Goal: Task Accomplishment & Management: Manage account settings

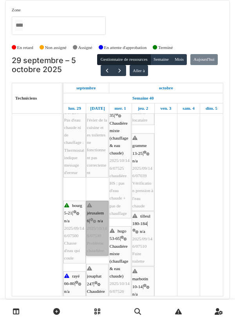
click at [97, 242] on link "jérusalem 6 | n/a 2025/10/146/07530 Problème chaudière" at bounding box center [97, 227] width 22 height 55
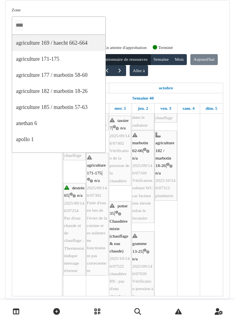
scroll to position [179, 0]
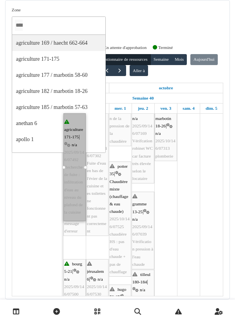
click at [173, 18] on div "Zone agriculture 169 / haecht 662-664 agriculture 171-175 agriculture 177 / mar…" at bounding box center [117, 24] width 211 height 34
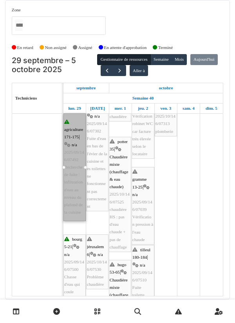
scroll to position [249, 0]
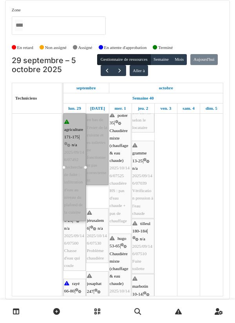
click at [100, 152] on link "agriculture 171-175 | n/a 2025/09/146/07302 Fuite d'eau en bas de l'évier de la…" at bounding box center [97, 123] width 22 height 123
click at [99, 148] on link "agriculture 171-175 | n/a 2025/09/146/07302 Fuite d'eau en bas de l'évier de la…" at bounding box center [97, 123] width 22 height 123
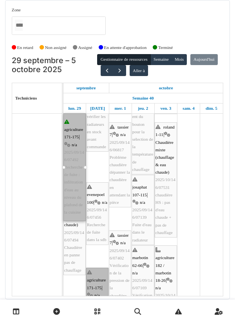
scroll to position [49, 0]
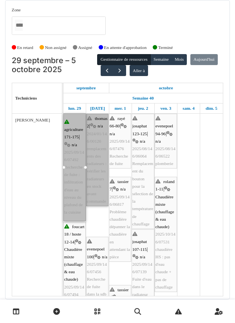
click at [0, 0] on div at bounding box center [0, 0] width 0 height 0
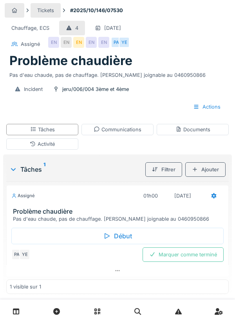
click at [125, 128] on div "Communications" at bounding box center [118, 129] width 48 height 7
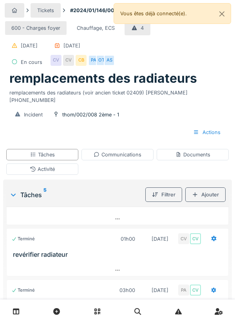
scroll to position [79, 0]
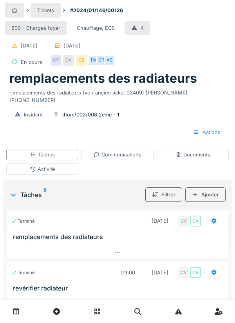
click at [141, 151] on div "Communications" at bounding box center [118, 154] width 48 height 7
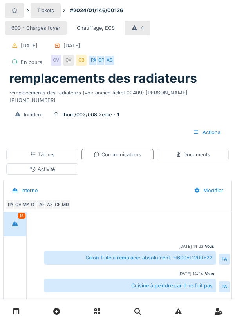
click at [66, 151] on div "Tâches" at bounding box center [42, 154] width 72 height 11
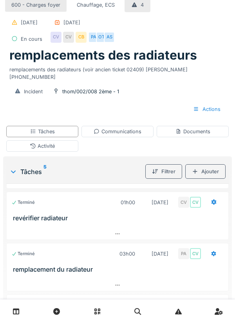
scroll to position [21, 0]
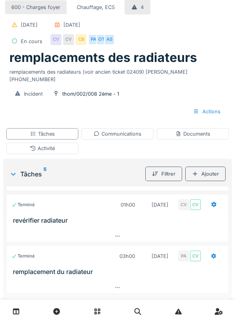
click at [74, 128] on div "Tâches" at bounding box center [42, 133] width 72 height 11
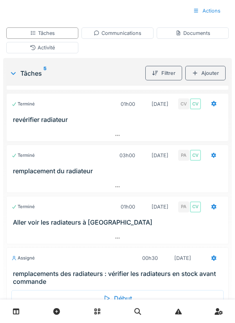
scroll to position [149, 0]
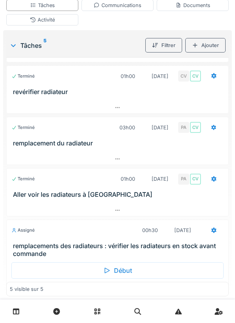
click at [140, 262] on div "Début" at bounding box center [117, 270] width 212 height 16
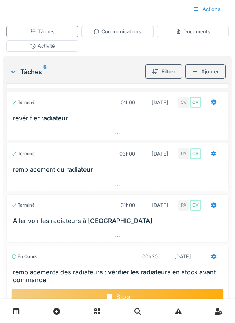
scroll to position [0, 0]
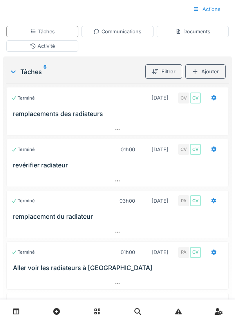
click at [130, 28] on div "Communications" at bounding box center [118, 31] width 48 height 7
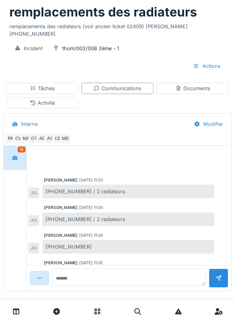
scroll to position [185, 0]
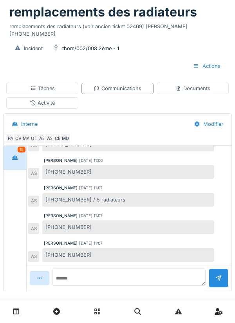
click at [131, 85] on div "Communications" at bounding box center [118, 88] width 48 height 7
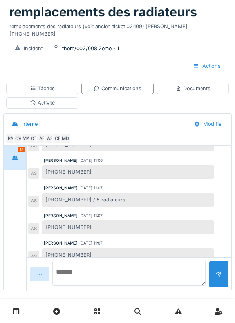
click at [94, 269] on textarea at bounding box center [128, 272] width 153 height 25
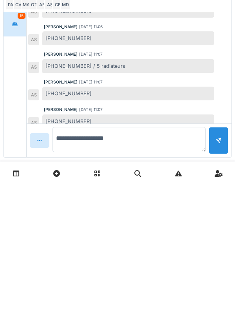
scroll to position [66, 0]
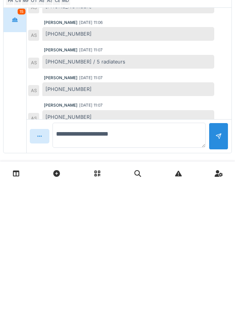
click at [122, 262] on textarea "**********" at bounding box center [128, 272] width 153 height 25
click at [115, 262] on textarea "**********" at bounding box center [128, 272] width 153 height 25
click at [142, 267] on textarea "**********" at bounding box center [128, 272] width 153 height 25
click at [171, 267] on textarea "**********" at bounding box center [128, 272] width 153 height 25
click at [191, 268] on textarea "**********" at bounding box center [128, 272] width 153 height 25
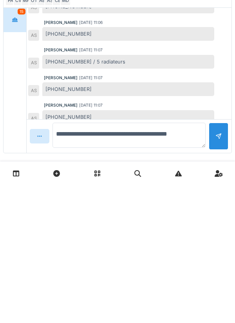
click at [59, 274] on textarea "**********" at bounding box center [128, 272] width 153 height 25
click at [58, 272] on textarea "**********" at bounding box center [128, 272] width 153 height 25
click at [82, 275] on textarea "**********" at bounding box center [128, 272] width 153 height 25
click at [177, 272] on textarea "**********" at bounding box center [128, 272] width 153 height 25
click at [196, 277] on textarea "**********" at bounding box center [128, 272] width 153 height 25
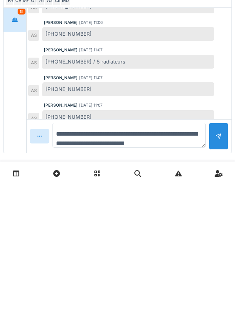
scroll to position [9, 0]
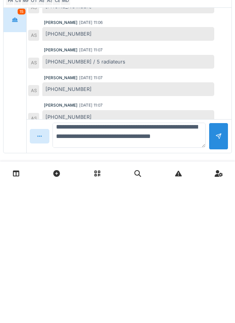
type textarea "**********"
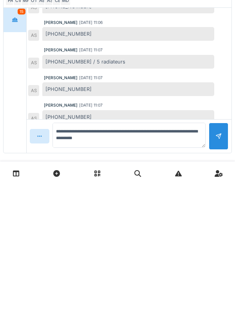
click at [227, 266] on div at bounding box center [219, 273] width 20 height 27
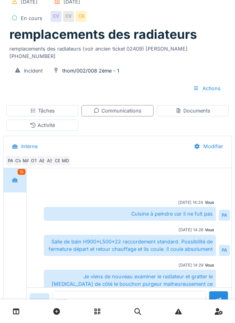
scroll to position [23, 0]
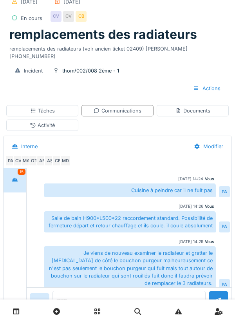
click at [198, 246] on div "Je viens de nouveau examiner le radiateur et gratter le bruit de côté le boucho…" at bounding box center [130, 268] width 172 height 44
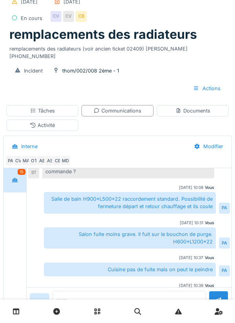
scroll to position [81, 0]
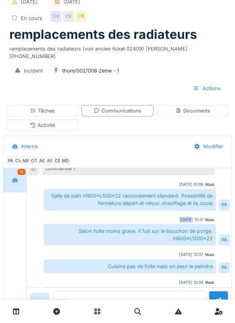
click at [153, 181] on div "Vous 11/04/2024 10:08" at bounding box center [129, 184] width 170 height 6
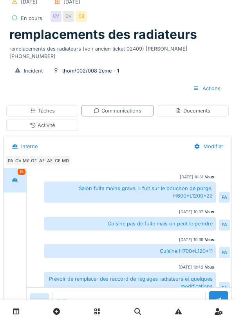
scroll to position [124, 0]
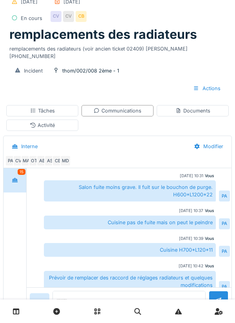
click at [132, 107] on div "Communications" at bounding box center [118, 110] width 48 height 7
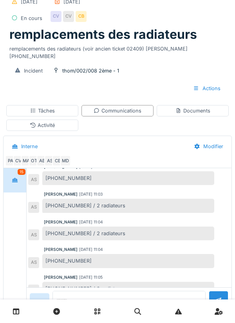
scroll to position [580, 0]
click at [140, 106] on div "Communications" at bounding box center [117, 110] width 72 height 11
click at [138, 107] on div "Communications" at bounding box center [118, 110] width 48 height 7
click at [133, 107] on div "Communications" at bounding box center [118, 110] width 48 height 7
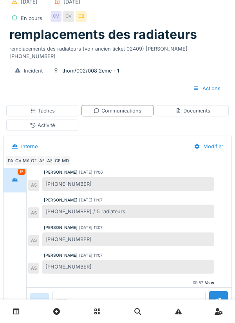
scroll to position [793, 0]
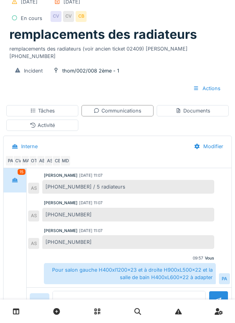
click at [121, 290] on textarea at bounding box center [128, 298] width 153 height 17
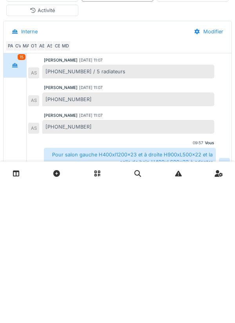
scroll to position [66, 0]
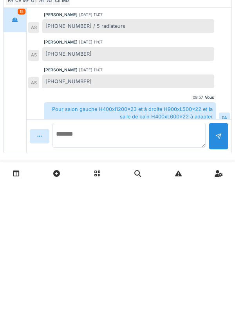
click at [94, 263] on textarea at bounding box center [128, 272] width 153 height 25
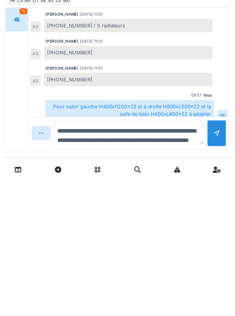
scroll to position [9, 0]
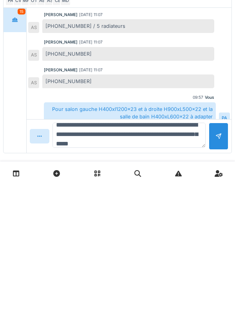
type textarea "**********"
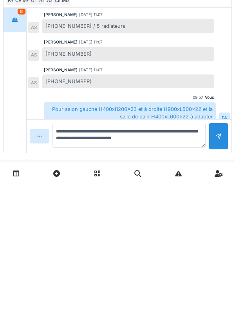
click at [223, 263] on div at bounding box center [219, 273] width 20 height 27
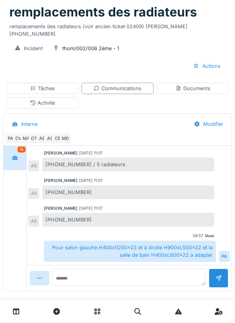
scroll to position [200, 0]
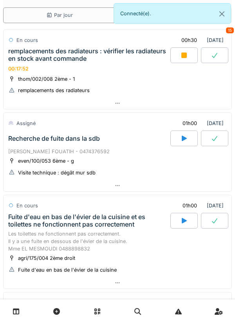
scroll to position [31, 0]
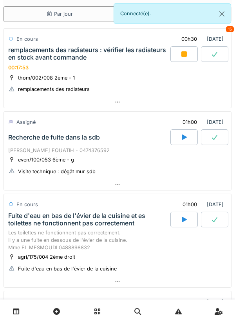
click at [92, 161] on div "even/100/053 6ème - g Visite technique : dégât mur sdb" at bounding box center [117, 165] width 218 height 20
click at [112, 164] on div "even/100/053 6ème - g Visite technique : dégât mur sdb" at bounding box center [117, 165] width 218 height 20
click at [93, 144] on div "Recherche de fuite dans la sdb" at bounding box center [89, 137] width 164 height 16
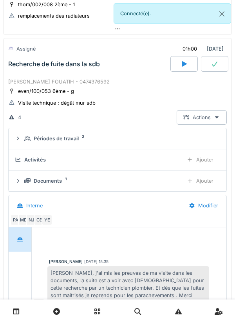
scroll to position [110, 0]
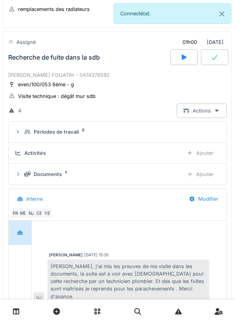
click at [72, 133] on div "Périodes de travail" at bounding box center [56, 131] width 45 height 7
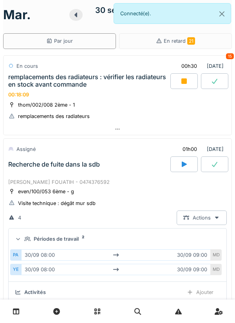
scroll to position [0, 0]
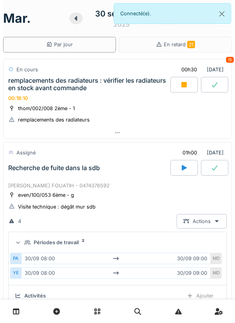
click at [69, 87] on div "remplacements des radiateurs : vérifier les radiateurs en stock avant commande" at bounding box center [88, 84] width 160 height 15
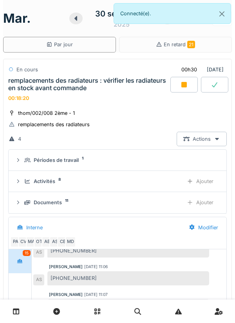
click at [203, 144] on div "Actions" at bounding box center [202, 139] width 50 height 14
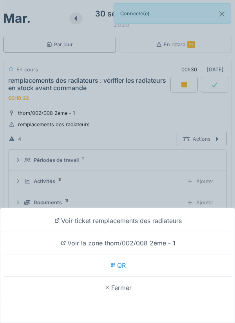
click at [148, 150] on div "Voir ticket remplacements des radiateurs Voir la zone thom/002/008 2ème - 1 QR …" at bounding box center [117, 161] width 235 height 323
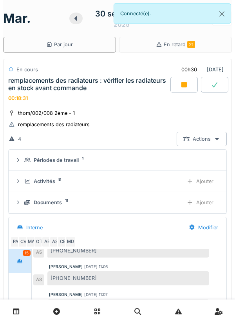
click at [204, 108] on div "thom/002/008 2ème - 1 remplacements des radiateurs 4 Actions Périodes de travai…" at bounding box center [117, 291] width 229 height 371
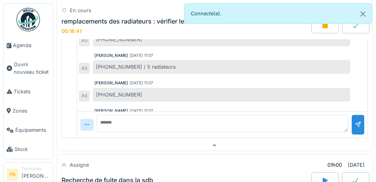
scroll to position [228, 0]
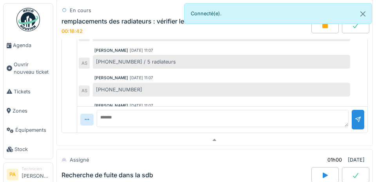
click at [30, 23] on img at bounding box center [27, 19] width 23 height 23
click at [25, 45] on span "Agenda" at bounding box center [31, 44] width 37 height 7
click at [26, 47] on span "Agenda" at bounding box center [31, 44] width 37 height 7
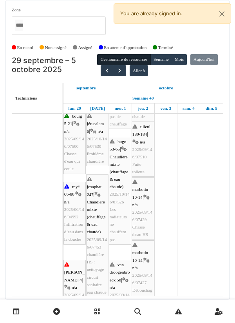
scroll to position [356, 0]
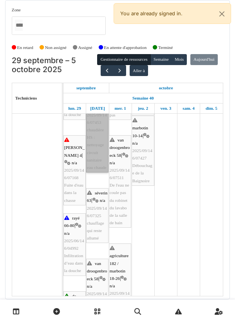
click at [0, 0] on div at bounding box center [0, 0] width 0 height 0
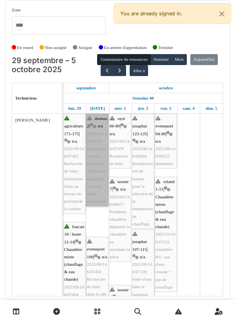
click at [102, 131] on link "thomas 2 | n/a 2024/01/146/00126 remplacements des radiateurs : vérifier les ra…" at bounding box center [97, 160] width 22 height 92
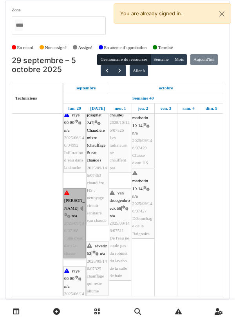
click at [77, 181] on link "thomas 4 | n/a 2025/09/146/07168 Fuite d'eau dans la chasse" at bounding box center [74, 223] width 22 height 70
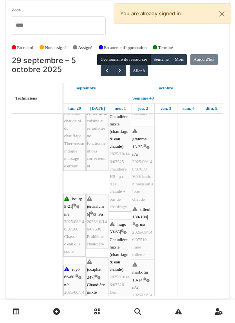
scroll to position [274, 0]
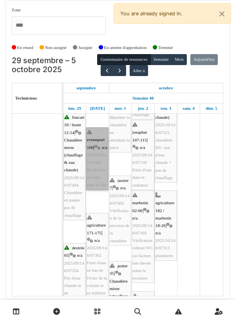
click at [99, 181] on link "evenepoel 100 | n/a 2025/09/146/07456 Recherche de fuite dans la sdb" at bounding box center [97, 158] width 22 height 63
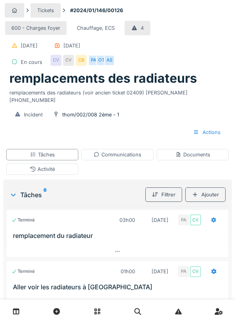
scroll to position [174, 0]
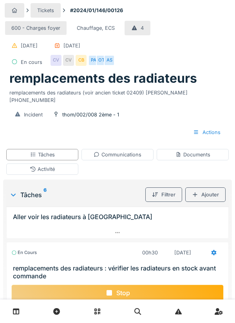
click at [166, 284] on div "Stop" at bounding box center [117, 292] width 212 height 16
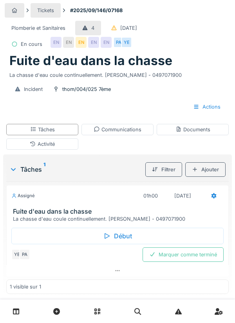
click at [65, 144] on div "Activité" at bounding box center [42, 143] width 72 height 11
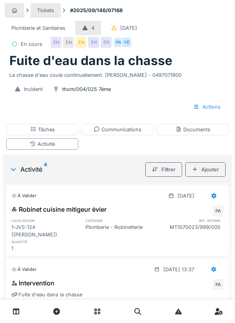
click at [191, 163] on div "Ajouter" at bounding box center [205, 169] width 40 height 14
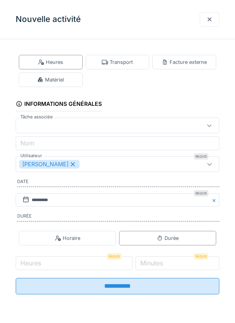
click at [70, 77] on div "Matériel" at bounding box center [51, 79] width 64 height 14
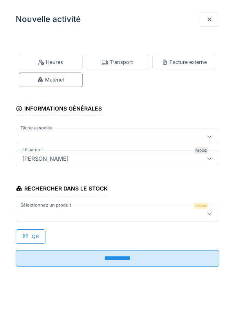
click at [43, 215] on div at bounding box center [104, 213] width 171 height 9
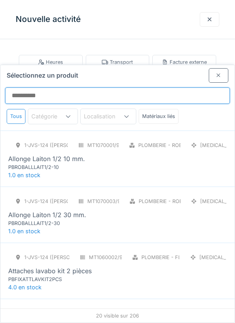
click at [33, 87] on input "Sélectionnez un produit" at bounding box center [117, 95] width 225 height 16
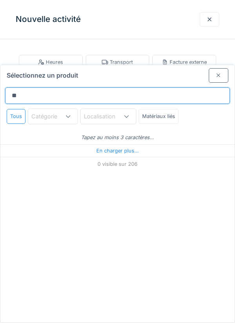
type input "***"
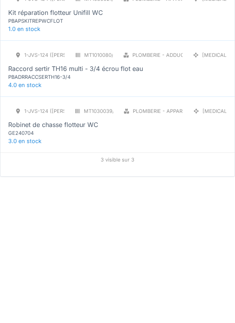
click at [79, 266] on div "Robinet de chasse flotteur WC" at bounding box center [53, 270] width 90 height 9
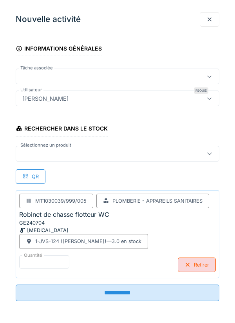
scroll to position [16, 0]
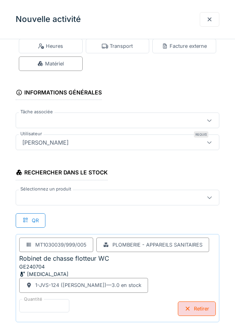
click at [178, 288] on div "MT1030039/999/005 Plomberie - Appareils sanitaires Robinet de chasse flotteur W…" at bounding box center [117, 264] width 197 height 55
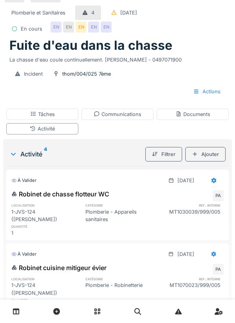
scroll to position [0, 0]
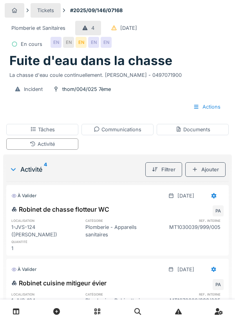
click at [225, 175] on div "Ajouter" at bounding box center [205, 169] width 40 height 14
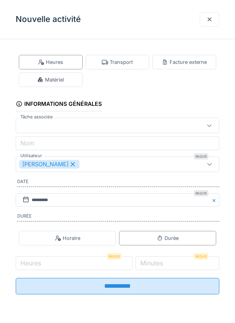
click at [211, 20] on div at bounding box center [209, 19] width 6 height 7
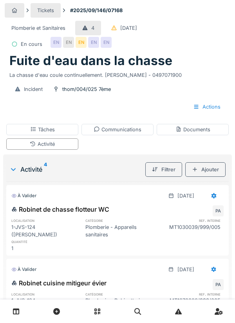
click at [65, 132] on div "Tâches" at bounding box center [42, 129] width 72 height 11
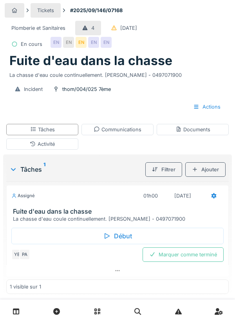
click at [195, 253] on div "Marquer comme terminé" at bounding box center [182, 254] width 81 height 14
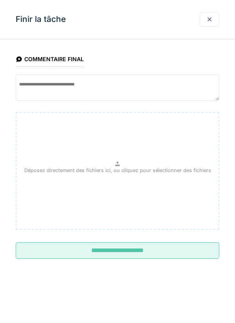
click at [171, 252] on input "**********" at bounding box center [118, 250] width 204 height 16
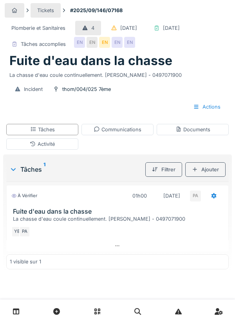
click at [70, 150] on div "Activité" at bounding box center [42, 143] width 72 height 11
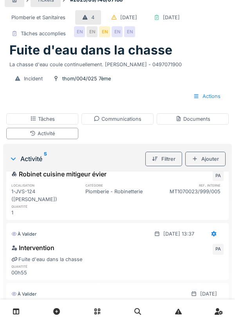
scroll to position [66, 0]
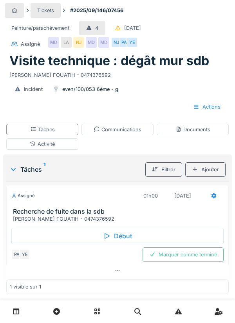
click at [71, 144] on div "Activité" at bounding box center [42, 143] width 72 height 11
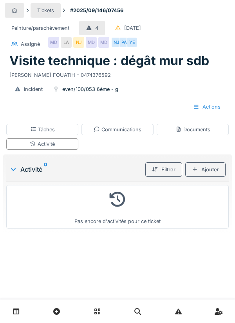
click at [212, 171] on div "Ajouter" at bounding box center [205, 169] width 40 height 14
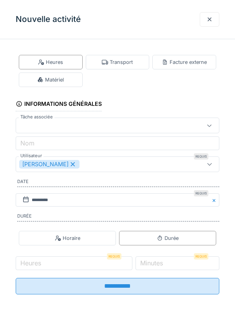
click at [127, 60] on div "Transport" at bounding box center [117, 61] width 31 height 7
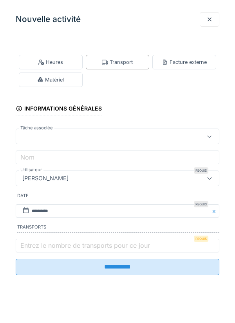
click at [57, 245] on label "Entrez le nombre de transports pour ce jour" at bounding box center [85, 244] width 133 height 9
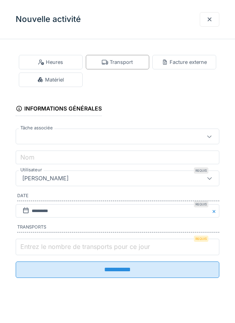
click at [57, 245] on input "Entrez le nombre de transports pour ce jour" at bounding box center [118, 246] width 204 height 16
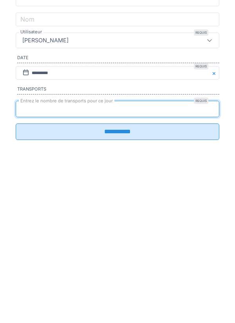
type input "*"
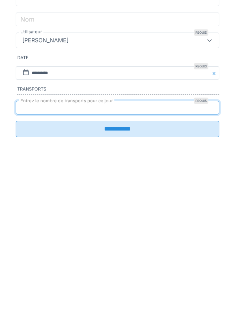
click at [136, 270] on input "**********" at bounding box center [118, 266] width 204 height 16
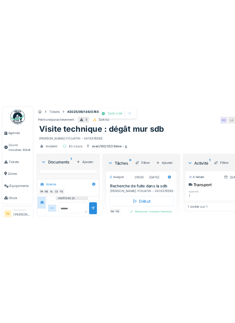
scroll to position [147, 0]
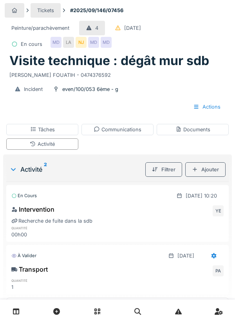
click at [69, 130] on div "Tâches" at bounding box center [42, 129] width 72 height 11
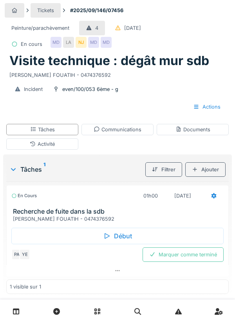
click at [128, 235] on div "Début" at bounding box center [117, 235] width 212 height 16
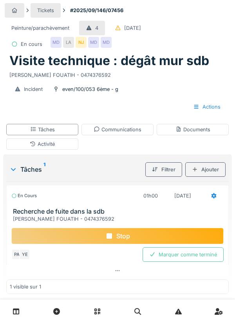
click at [70, 147] on div "Activité" at bounding box center [42, 143] width 72 height 11
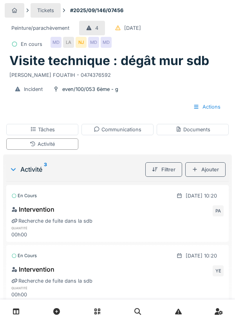
click at [130, 134] on div "Communications" at bounding box center [117, 129] width 72 height 11
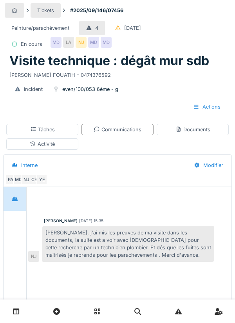
click at [133, 133] on div "Communications" at bounding box center [117, 129] width 72 height 11
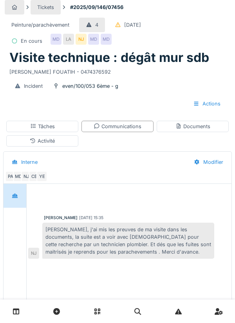
click at [142, 125] on div "Communications" at bounding box center [117, 126] width 72 height 11
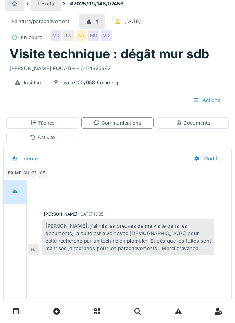
scroll to position [24, 0]
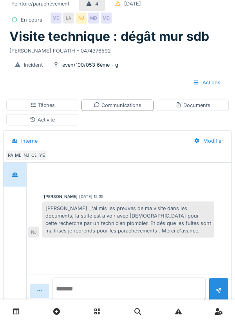
click at [131, 302] on textarea at bounding box center [128, 289] width 153 height 25
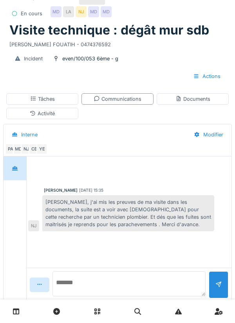
scroll to position [49, 0]
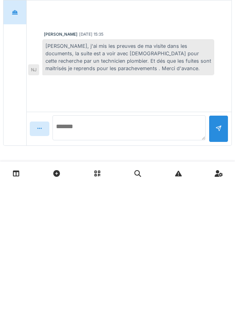
click at [108, 263] on textarea at bounding box center [128, 265] width 153 height 25
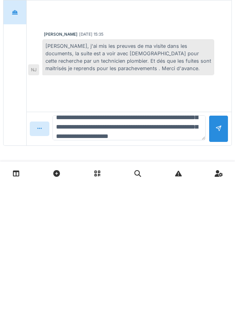
scroll to position [28, 0]
type textarea "**********"
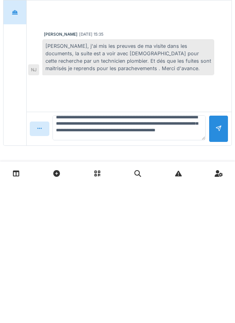
click at [216, 266] on div at bounding box center [218, 266] width 6 height 7
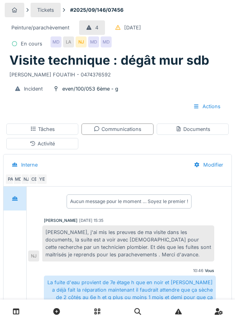
scroll to position [0, 0]
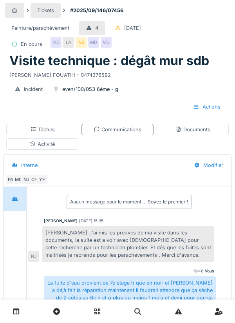
click at [67, 129] on div "Tâches" at bounding box center [42, 129] width 72 height 11
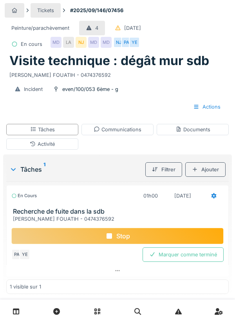
click at [193, 252] on div "Marquer comme terminé" at bounding box center [182, 254] width 81 height 14
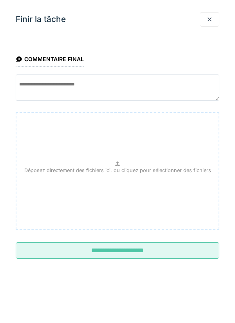
click at [164, 252] on input "**********" at bounding box center [118, 250] width 204 height 16
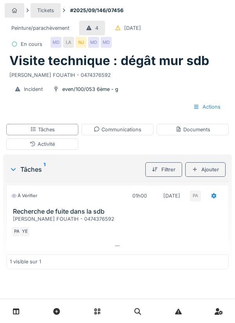
click at [196, 131] on div "Documents" at bounding box center [192, 129] width 35 height 7
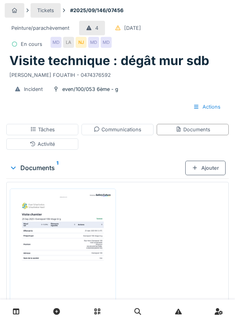
click at [197, 131] on div "Documents" at bounding box center [192, 129] width 35 height 7
click at [207, 166] on div "Ajouter" at bounding box center [205, 167] width 40 height 14
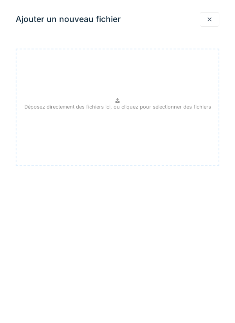
click at [164, 113] on div "Déposez directement des fichiers ici, ou cliquez pour sélectionner des fichiers" at bounding box center [118, 107] width 204 height 117
type input "**********"
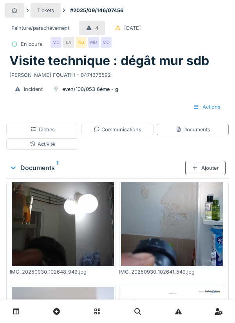
scroll to position [108, 0]
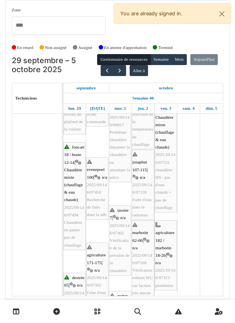
scroll to position [84, 0]
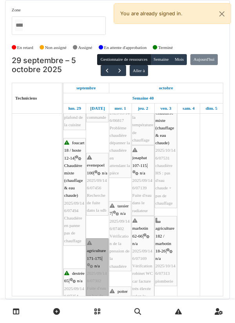
click at [99, 253] on link "agriculture 171-175 | n/a 2025/09/146/07302 Fuite d'eau en bas de l'évier de la…" at bounding box center [97, 299] width 22 height 123
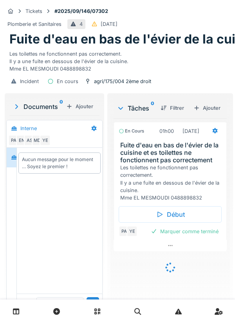
scroll to position [16, 0]
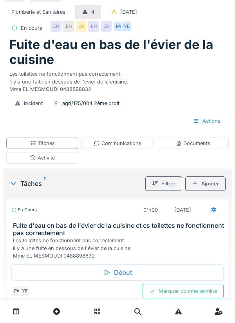
click at [6, 72] on div "Fuite d'eau en bas de l'évier de la cuisine Les toilettes ne fonctionnent pas c…" at bounding box center [117, 65] width 225 height 56
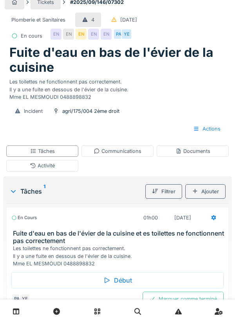
click at [9, 27] on div "Plomberie et Sanitaires" at bounding box center [38, 20] width 67 height 14
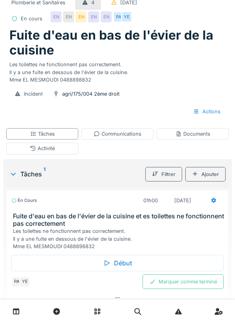
scroll to position [0, 0]
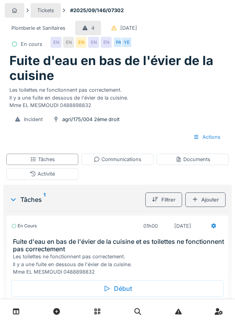
click at [39, 266] on div "Les toilettes ne fonctionnent pas correctement. Il y a une fuite en dessous de …" at bounding box center [119, 263] width 212 height 23
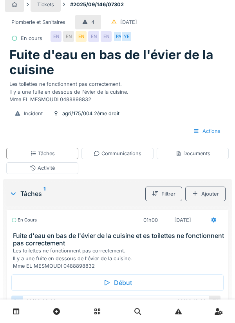
scroll to position [5, 0]
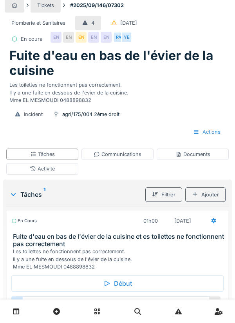
click at [5, 95] on div "Fuite d'eau en bas de l'évier de la cuisine Les toilettes ne fonctionnent pas c…" at bounding box center [117, 76] width 225 height 56
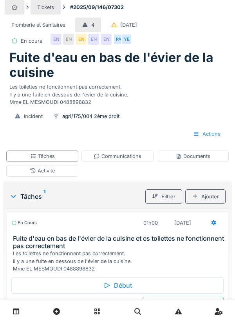
scroll to position [7, 0]
